Goal: Transaction & Acquisition: Purchase product/service

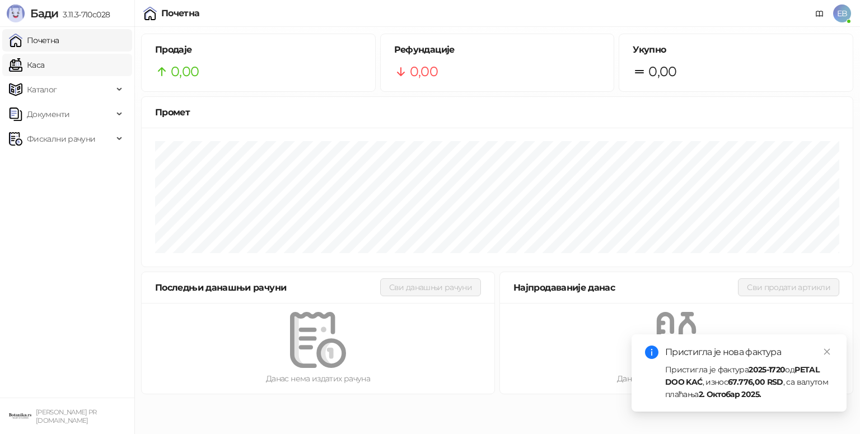
click at [36, 67] on link "Каса" at bounding box center [26, 65] width 35 height 22
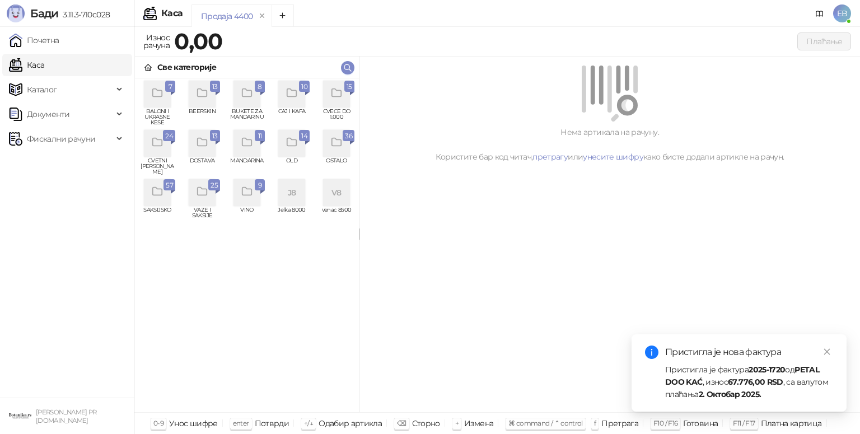
click at [339, 93] on icon "grid" at bounding box center [337, 93] width 13 height 13
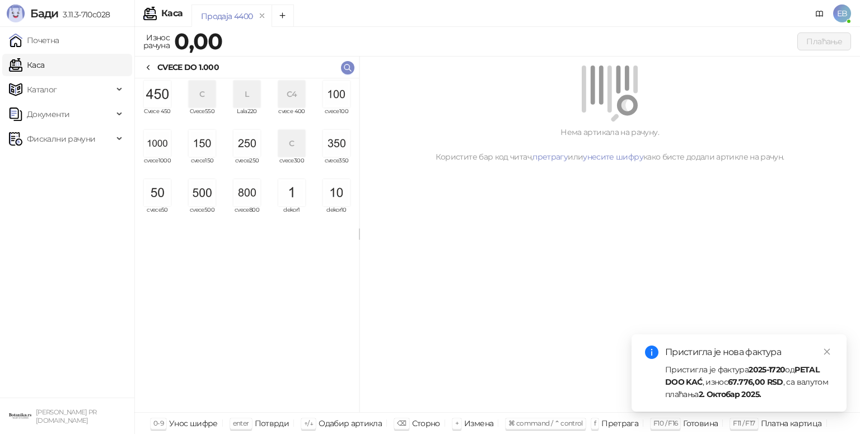
drag, startPoint x: 159, startPoint y: 141, endPoint x: 177, endPoint y: 167, distance: 32.2
click at [157, 140] on img "grid" at bounding box center [157, 143] width 27 height 27
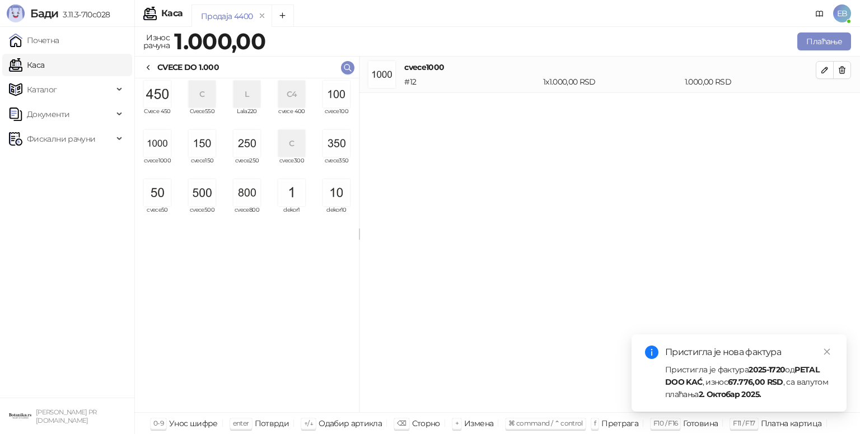
click at [196, 189] on img "grid" at bounding box center [202, 192] width 27 height 27
click at [208, 142] on img "grid" at bounding box center [202, 143] width 27 height 27
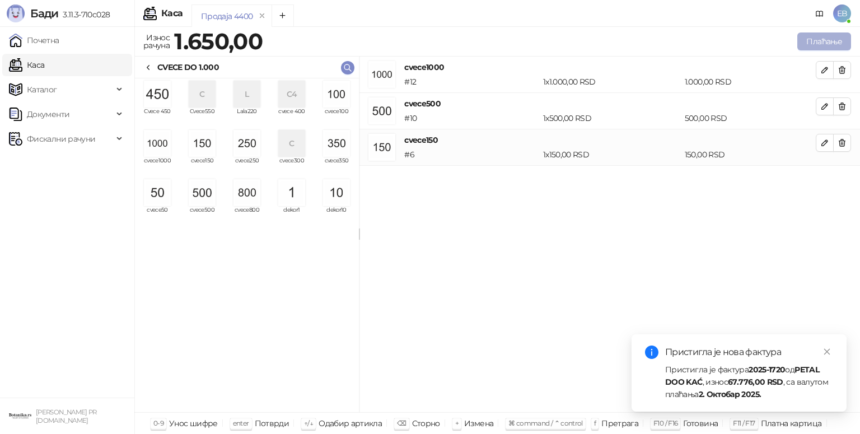
click at [827, 41] on button "Плаћање" at bounding box center [825, 41] width 54 height 18
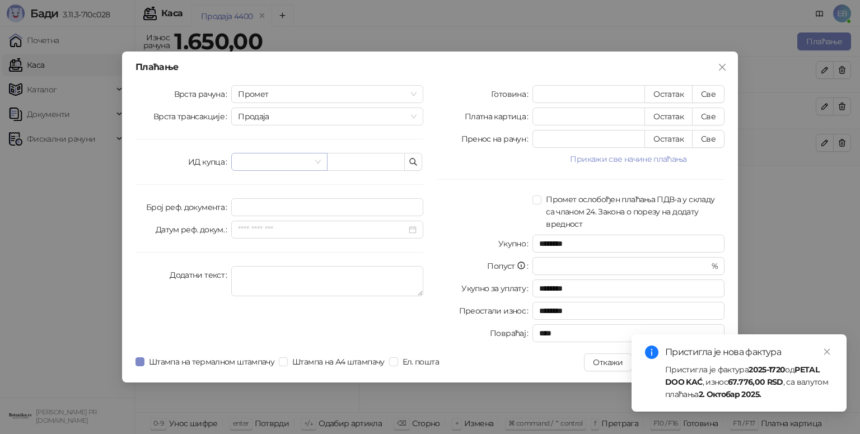
click at [266, 162] on input "search" at bounding box center [274, 161] width 72 height 17
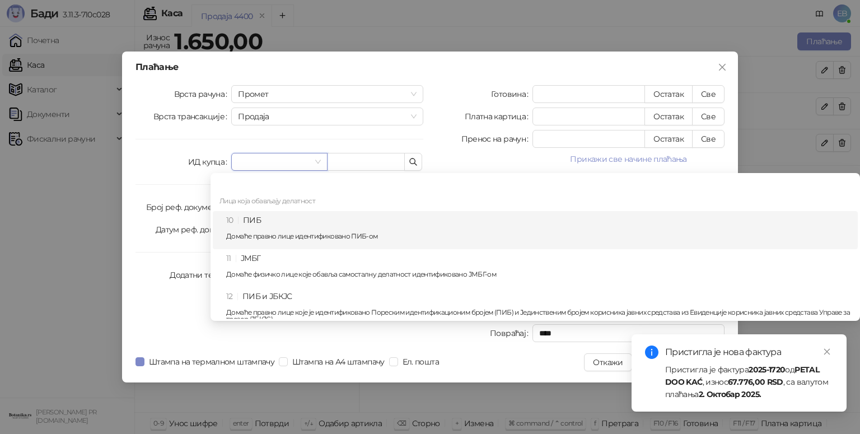
click at [266, 223] on div "10 ПИБ Домаће правно лице идентификовано ПИБ-ом" at bounding box center [538, 230] width 625 height 32
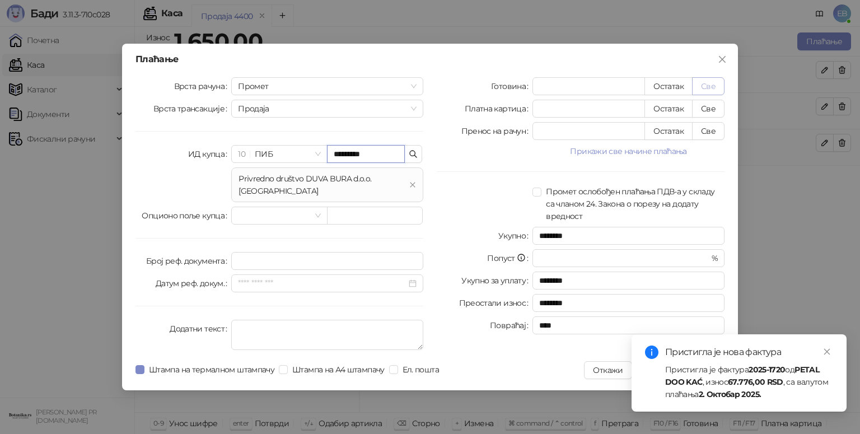
type input "*********"
click at [706, 89] on button "Све" at bounding box center [708, 86] width 32 height 18
type input "****"
click at [826, 351] on icon "close" at bounding box center [828, 352] width 6 height 6
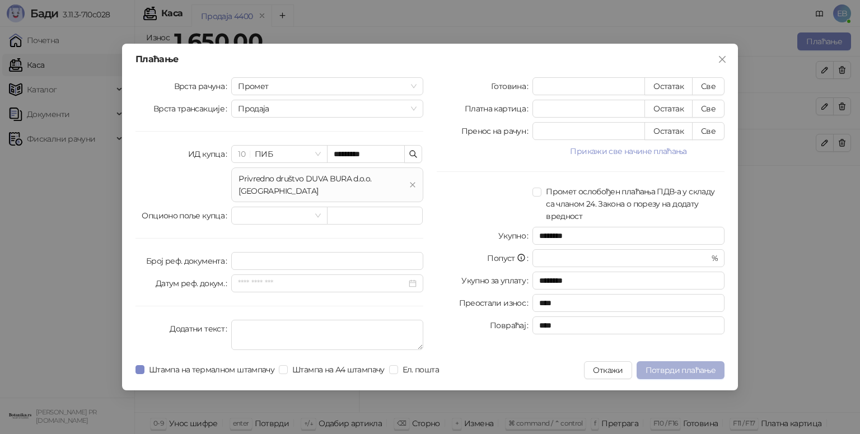
click at [684, 365] on span "Потврди плаћање" at bounding box center [681, 370] width 70 height 10
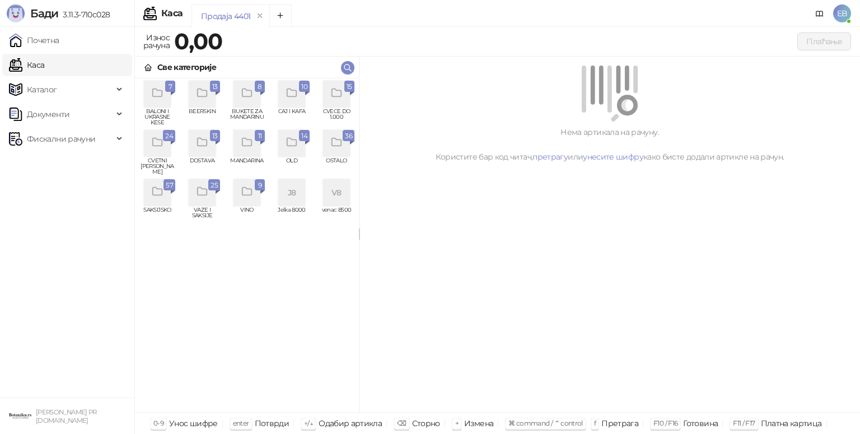
click at [336, 95] on icon "grid" at bounding box center [337, 93] width 13 height 13
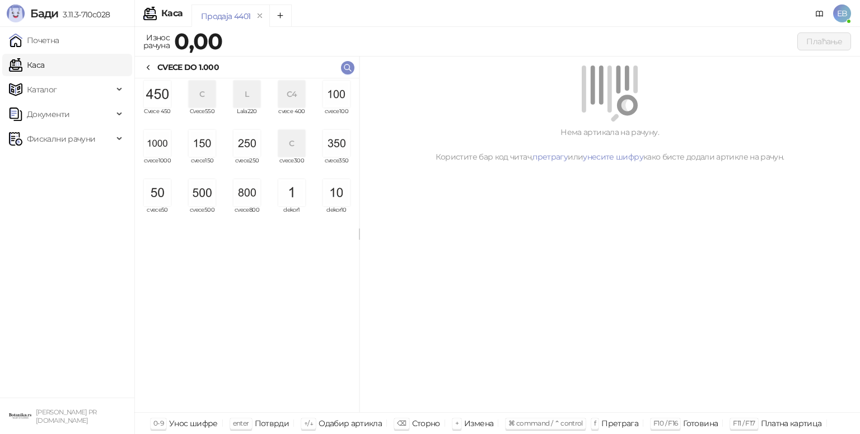
click at [163, 145] on img "grid" at bounding box center [157, 143] width 27 height 27
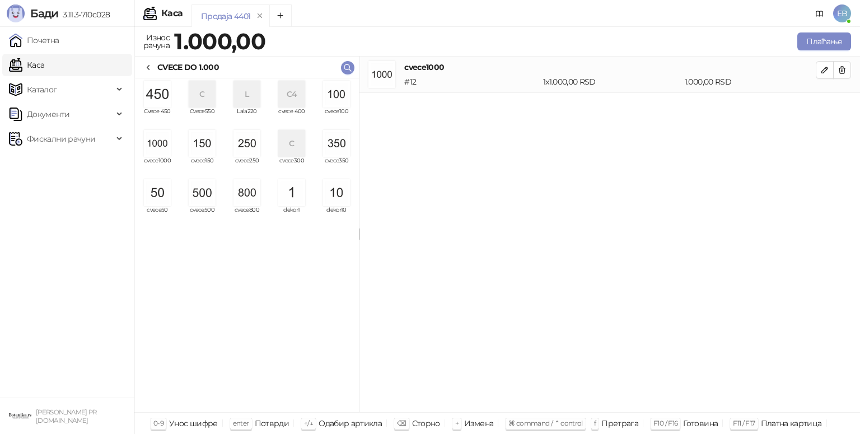
click at [163, 145] on img "grid" at bounding box center [157, 143] width 27 height 27
click at [338, 143] on img "grid" at bounding box center [336, 143] width 27 height 27
click at [336, 97] on img "grid" at bounding box center [336, 94] width 27 height 27
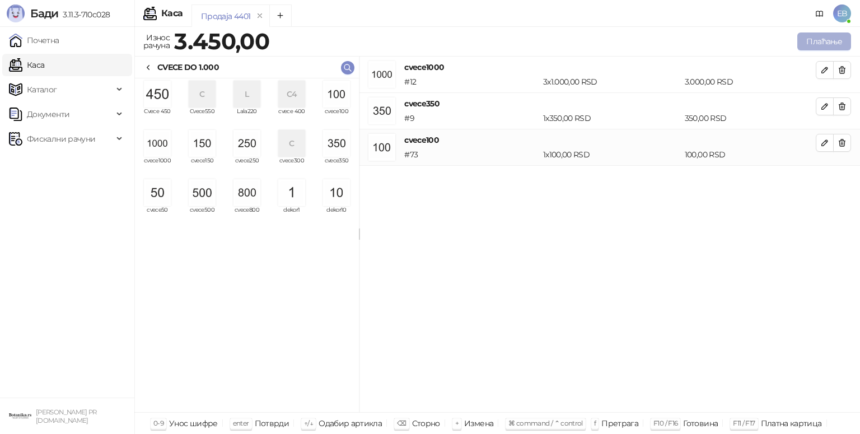
click at [818, 43] on button "Плаћање" at bounding box center [825, 41] width 54 height 18
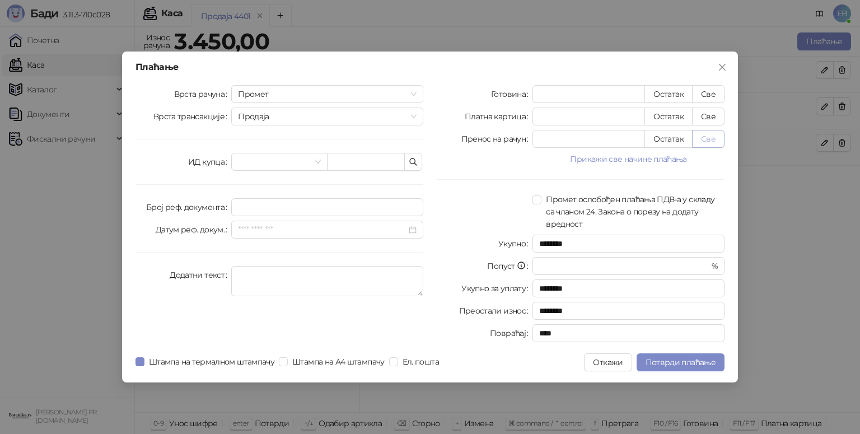
click at [706, 137] on button "Све" at bounding box center [708, 139] width 32 height 18
type input "****"
click at [690, 358] on span "Потврди плаћање" at bounding box center [681, 362] width 70 height 10
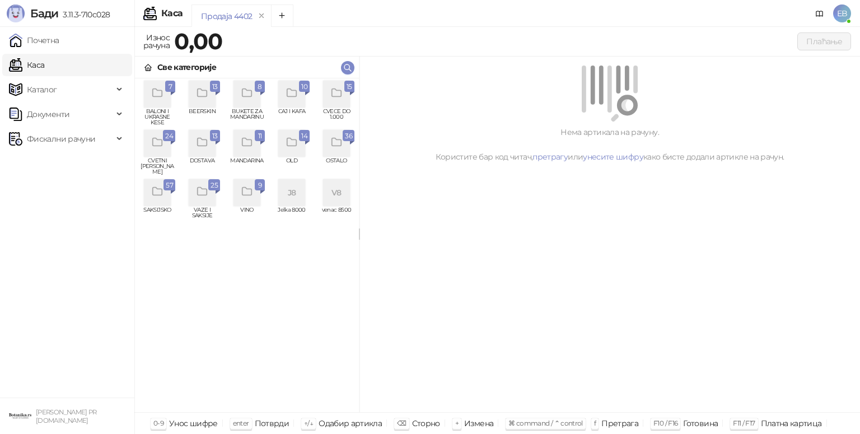
click at [336, 104] on div "grid" at bounding box center [336, 94] width 27 height 27
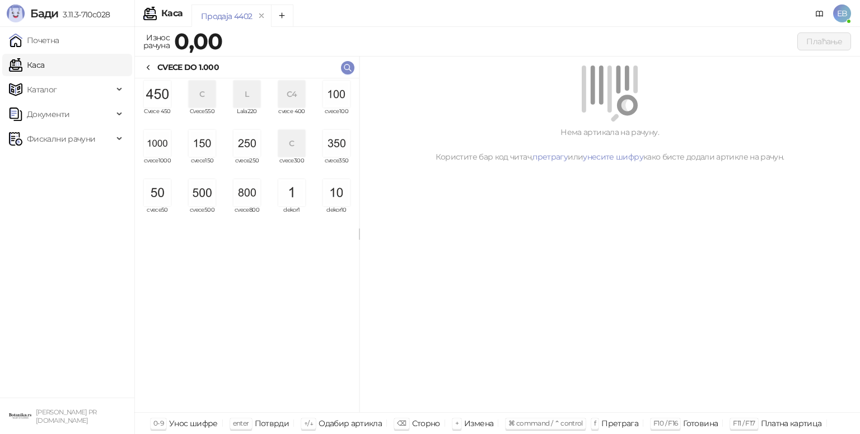
click at [157, 152] on img "grid" at bounding box center [157, 143] width 27 height 27
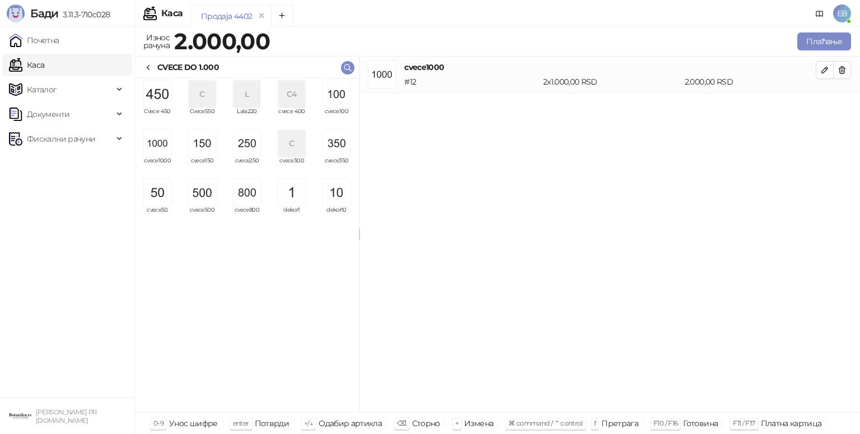
click at [157, 152] on img "grid" at bounding box center [157, 143] width 27 height 27
click at [203, 201] on img "grid" at bounding box center [202, 192] width 27 height 27
click at [250, 142] on img "grid" at bounding box center [247, 143] width 27 height 27
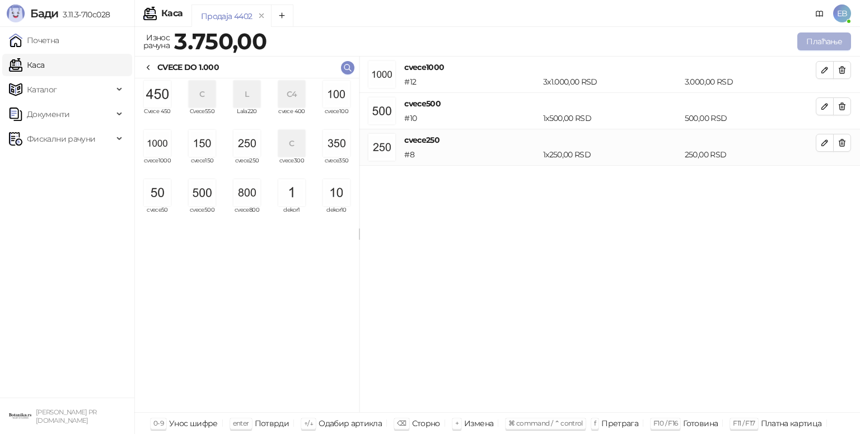
click at [839, 44] on button "Плаћање" at bounding box center [825, 41] width 54 height 18
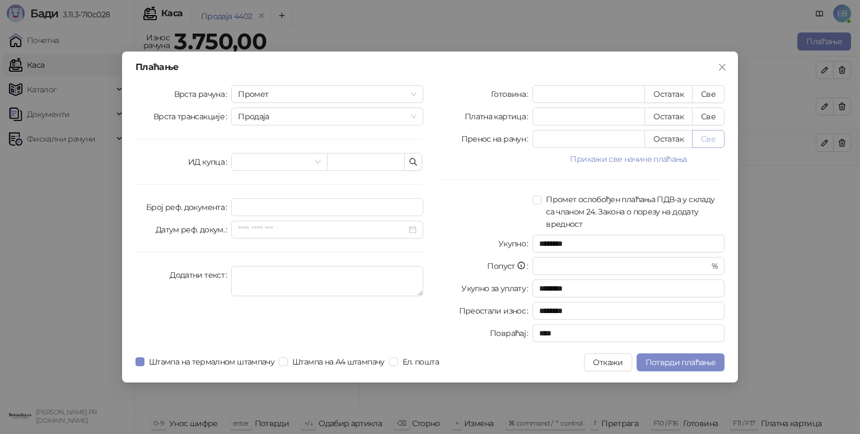
click at [710, 140] on button "Све" at bounding box center [708, 139] width 32 height 18
type input "****"
click at [676, 362] on span "Потврди плаћање" at bounding box center [681, 362] width 70 height 10
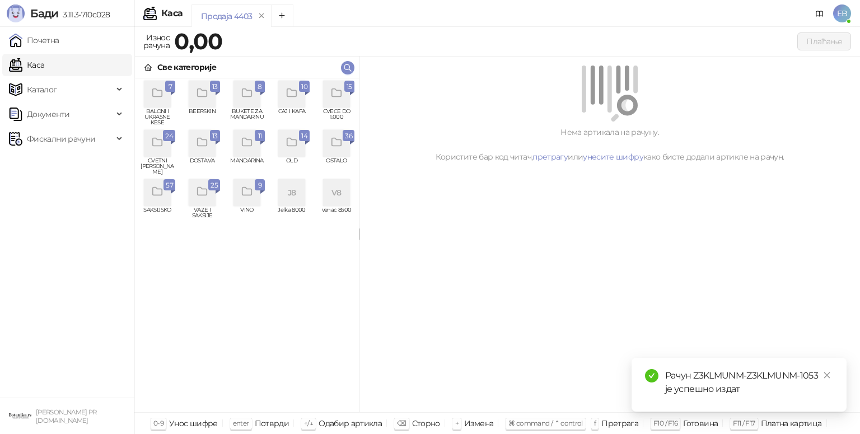
click at [338, 95] on icon "grid" at bounding box center [337, 93] width 13 height 13
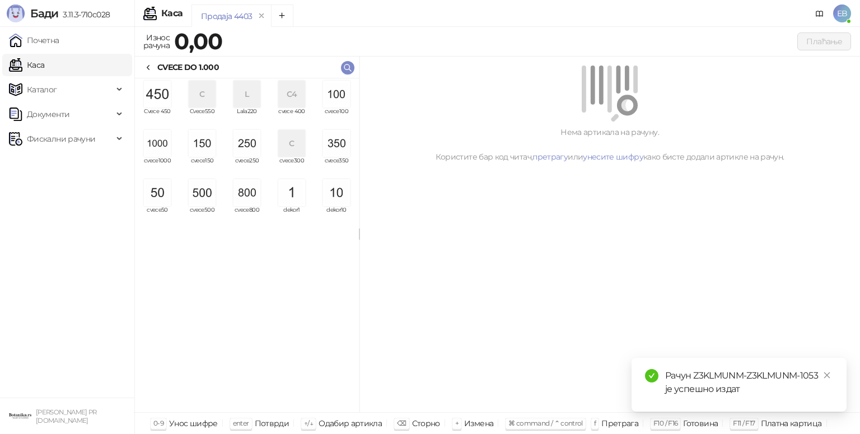
click at [157, 141] on img "grid" at bounding box center [157, 143] width 27 height 27
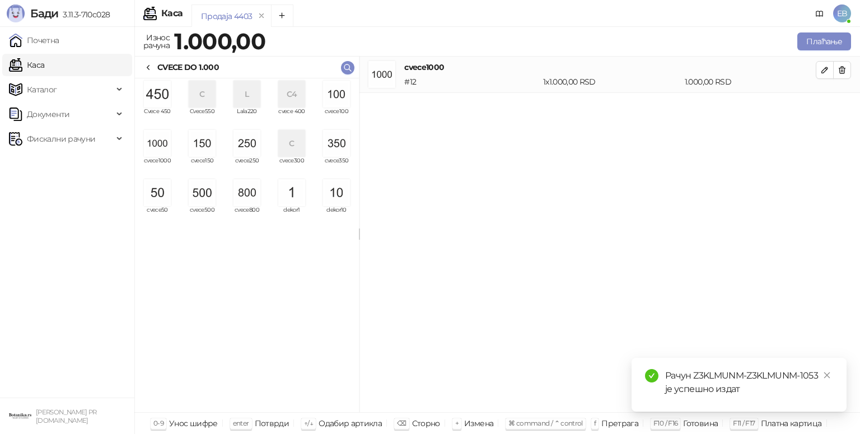
click at [157, 141] on img "grid" at bounding box center [157, 143] width 27 height 27
click at [343, 145] on img "grid" at bounding box center [336, 143] width 27 height 27
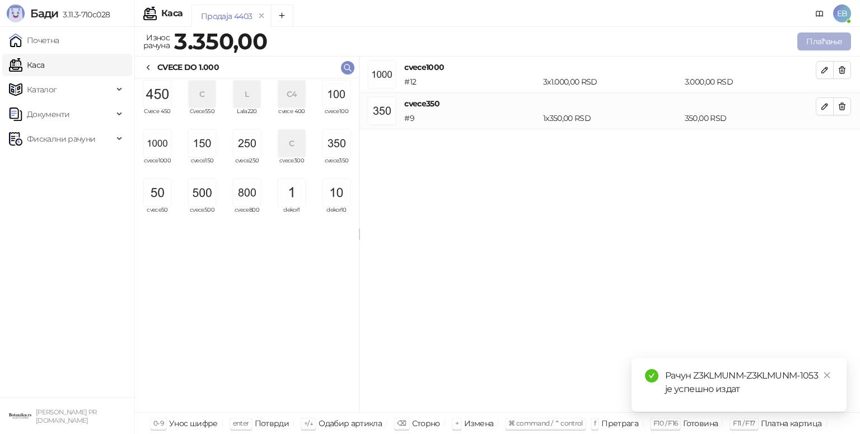
click at [825, 48] on button "Плаћање" at bounding box center [825, 41] width 54 height 18
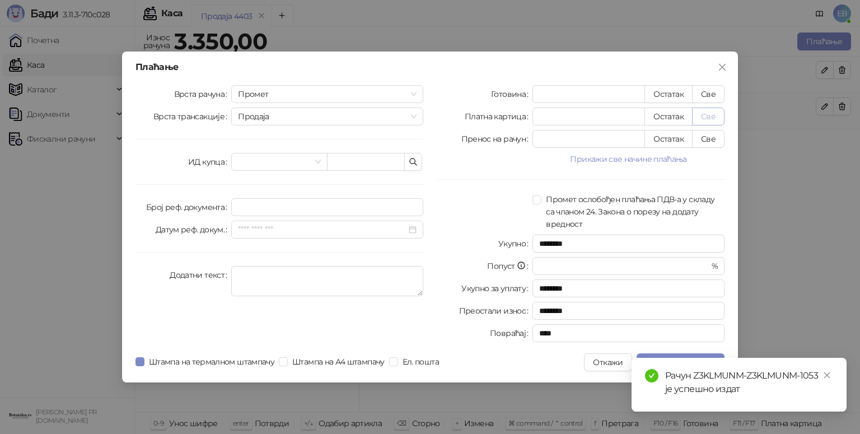
click at [708, 118] on button "Све" at bounding box center [708, 117] width 32 height 18
type input "****"
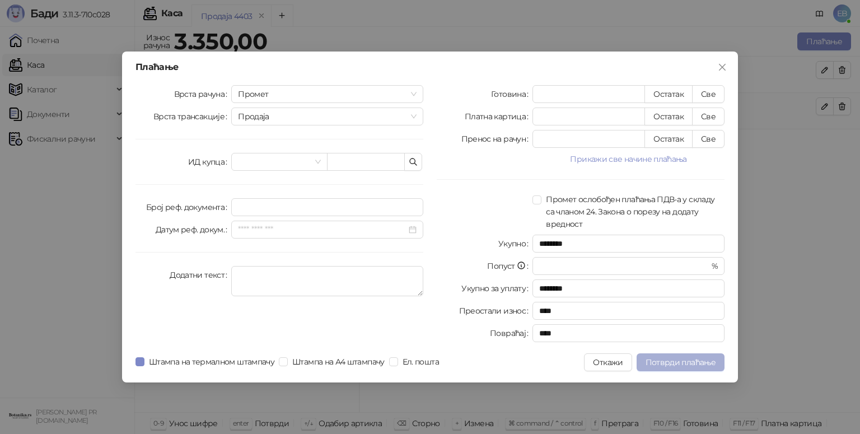
click at [694, 366] on span "Потврди плаћање" at bounding box center [681, 362] width 70 height 10
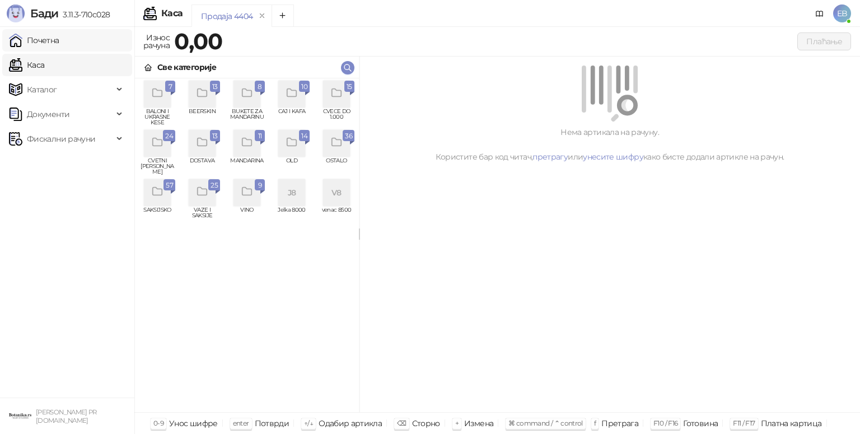
click at [59, 35] on link "Почетна" at bounding box center [34, 40] width 50 height 22
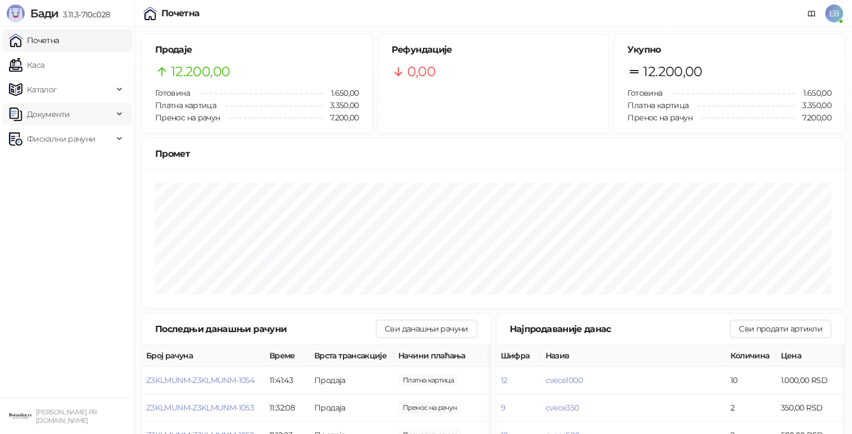
click at [57, 114] on span "Документи" at bounding box center [48, 114] width 43 height 22
click at [75, 193] on span "Фискални рачуни" at bounding box center [61, 190] width 68 height 22
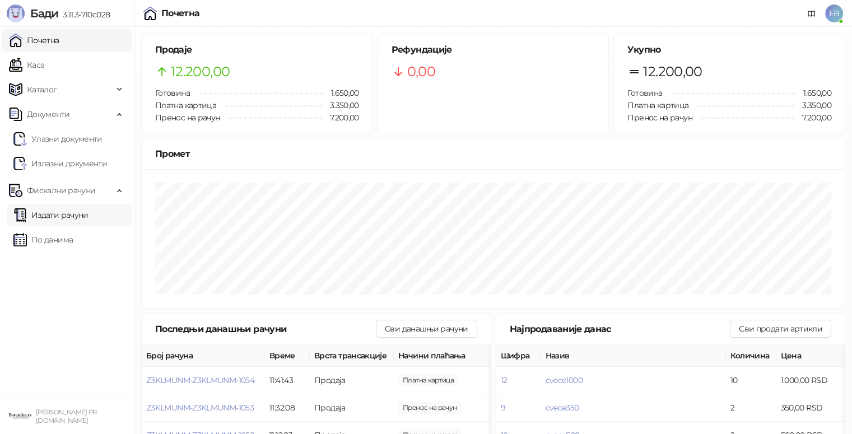
click at [62, 218] on link "Издати рачуни" at bounding box center [50, 215] width 75 height 22
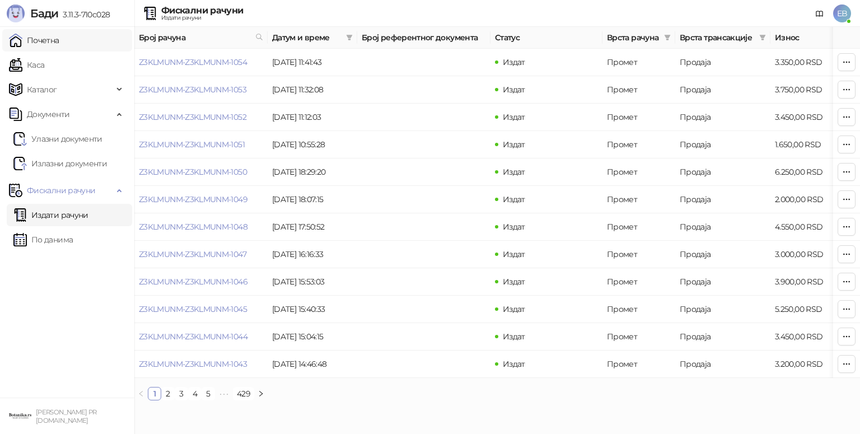
click at [43, 32] on link "Почетна" at bounding box center [34, 40] width 50 height 22
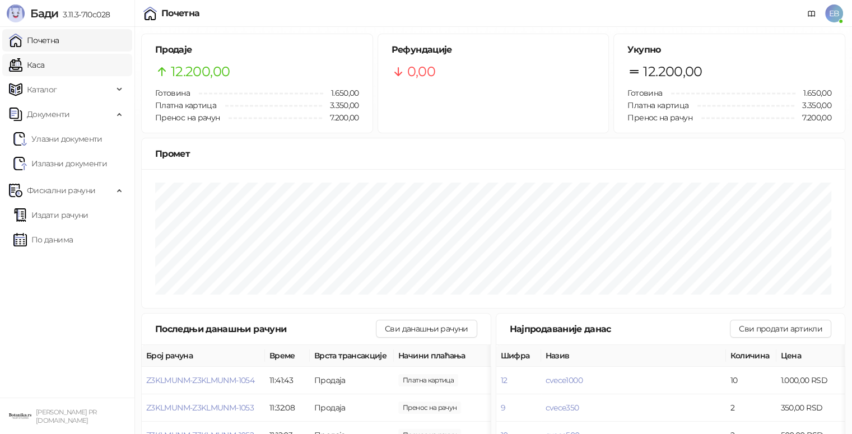
click at [27, 64] on link "Каса" at bounding box center [26, 65] width 35 height 22
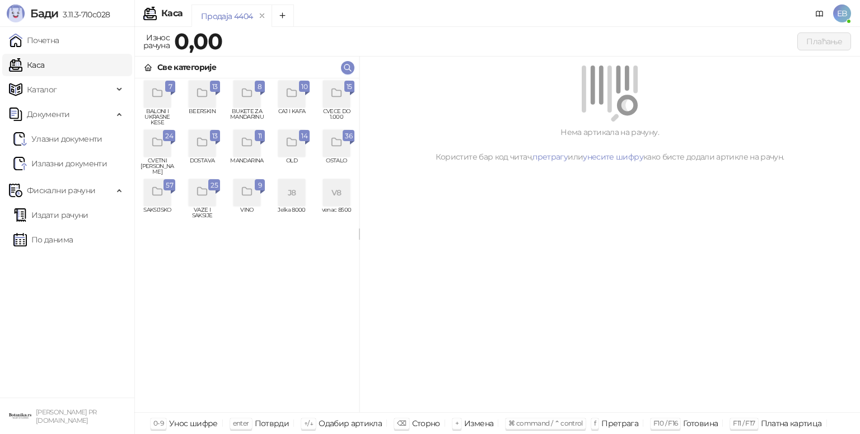
click at [343, 95] on div "grid" at bounding box center [336, 94] width 27 height 27
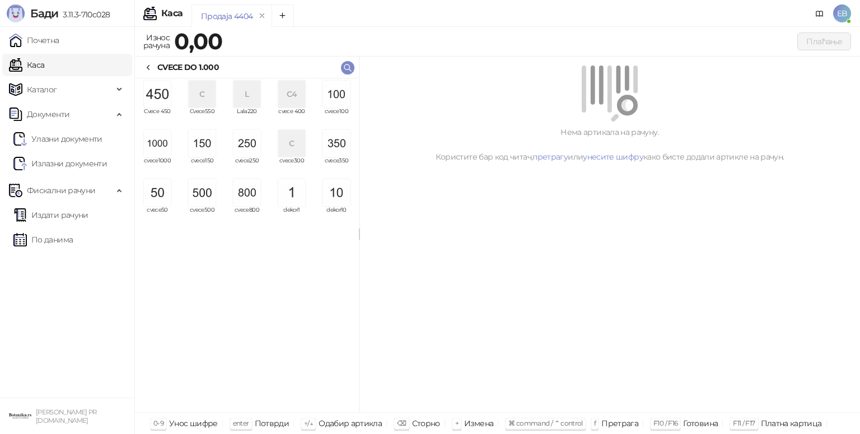
click at [155, 151] on img "grid" at bounding box center [157, 143] width 27 height 27
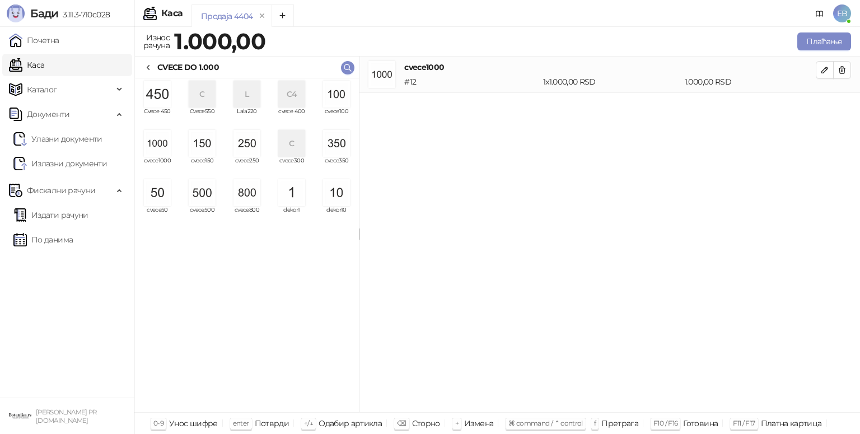
click at [155, 151] on img "grid" at bounding box center [157, 143] width 27 height 27
click at [188, 194] on div "grid" at bounding box center [202, 192] width 36 height 27
click at [162, 194] on img "grid" at bounding box center [157, 192] width 27 height 27
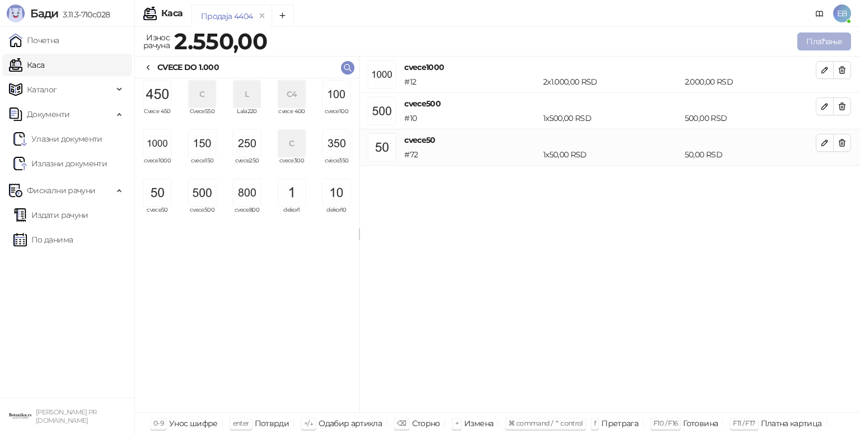
click at [815, 44] on button "Плаћање" at bounding box center [825, 41] width 54 height 18
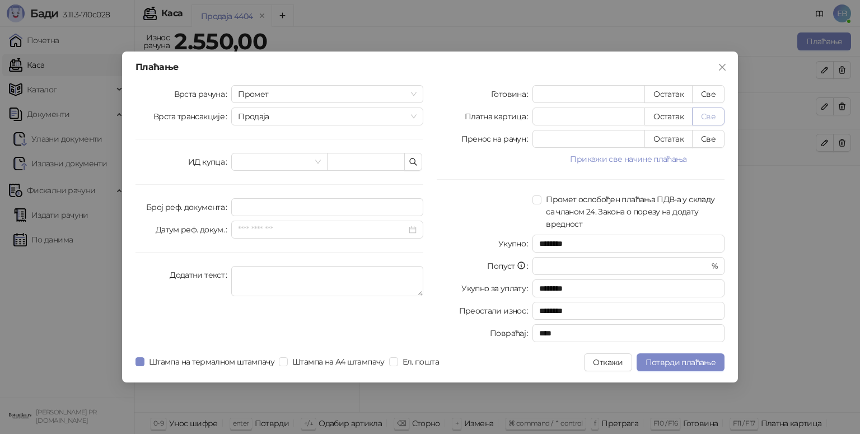
click at [706, 122] on button "Све" at bounding box center [708, 117] width 32 height 18
type input "****"
click at [683, 362] on span "Потврди плаћање" at bounding box center [681, 362] width 70 height 10
